Goal: Information Seeking & Learning: Learn about a topic

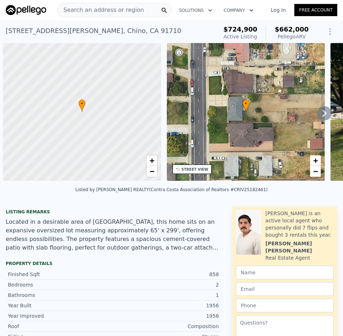
scroll to position [0, 3]
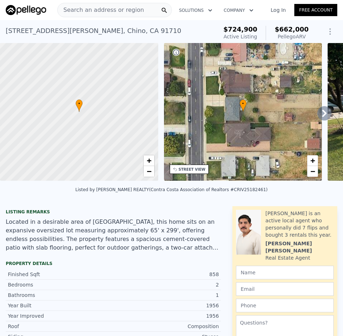
click at [120, 10] on span "Search an address or region" at bounding box center [101, 10] width 86 height 9
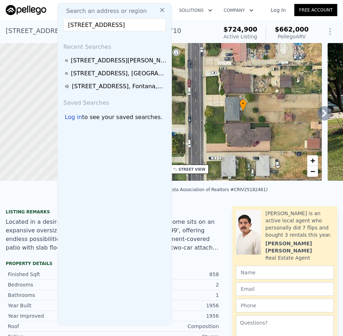
scroll to position [0, 24]
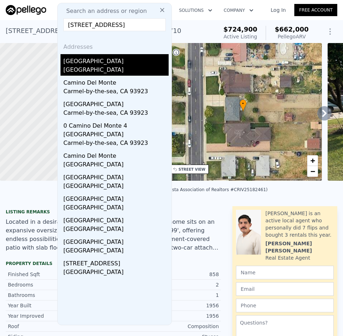
type input "[STREET_ADDRESS]"
click at [99, 68] on div "[GEOGRAPHIC_DATA]" at bounding box center [115, 71] width 105 height 10
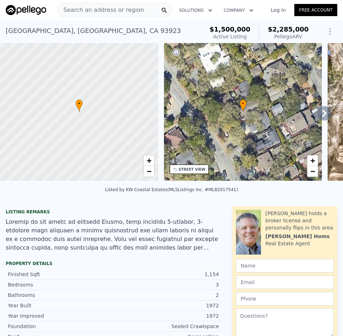
click at [108, 12] on span "Search an address or region" at bounding box center [101, 10] width 86 height 9
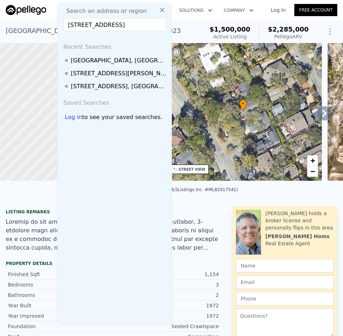
scroll to position [0, 20]
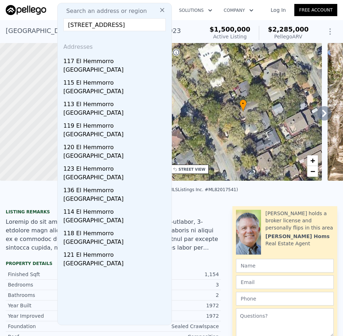
type input "[STREET_ADDRESS]"
click at [114, 20] on input "[STREET_ADDRESS]" at bounding box center [114, 24] width 102 height 13
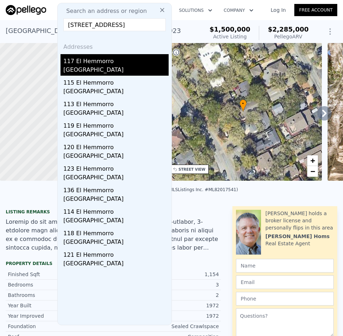
click at [89, 61] on div "117 El Hemmorro" at bounding box center [115, 59] width 105 height 11
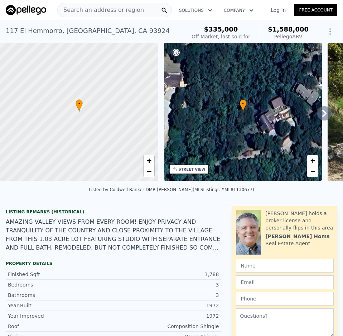
click at [74, 9] on span "Search an address or region" at bounding box center [101, 10] width 86 height 9
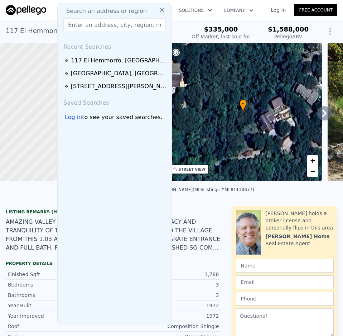
click at [88, 24] on input "text" at bounding box center [114, 24] width 102 height 13
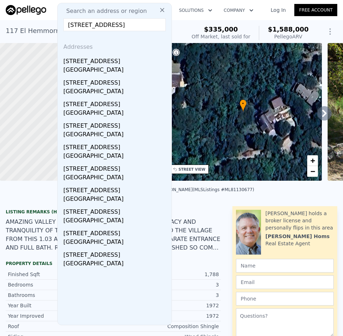
type input "[STREET_ADDRESS]"
click at [106, 25] on input "[STREET_ADDRESS]" at bounding box center [114, 24] width 102 height 13
click at [73, 104] on div "[STREET_ADDRESS]" at bounding box center [115, 102] width 105 height 11
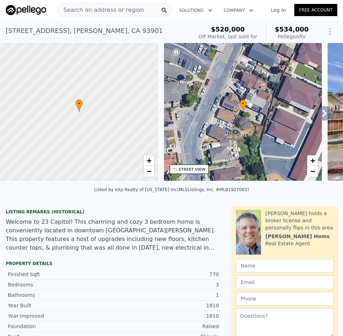
type input "$ 541,000"
type input "-$ 48,766"
